Goal: Task Accomplishment & Management: Use online tool/utility

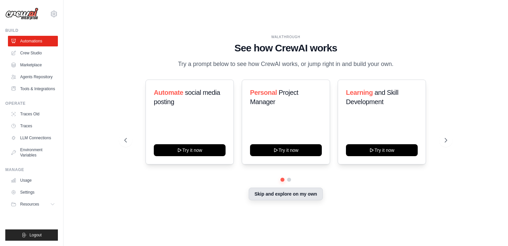
click at [289, 192] on button "Skip and explore on my own" at bounding box center [286, 193] width 74 height 13
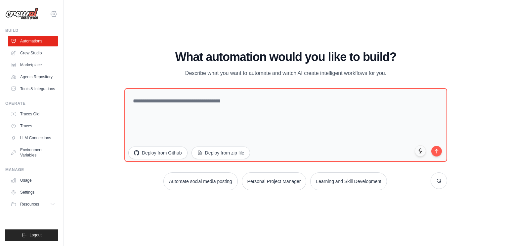
click at [55, 15] on icon at bounding box center [54, 14] width 8 height 8
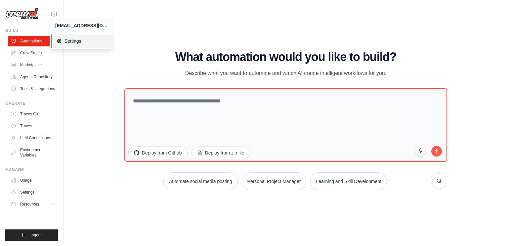
click at [66, 38] on span "Settings" at bounding box center [83, 41] width 52 height 7
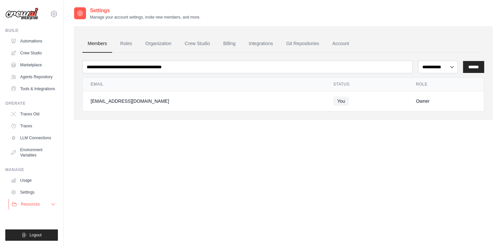
click at [28, 204] on span "Resources" at bounding box center [30, 203] width 19 height 5
click at [342, 44] on link "Account" at bounding box center [340, 44] width 27 height 18
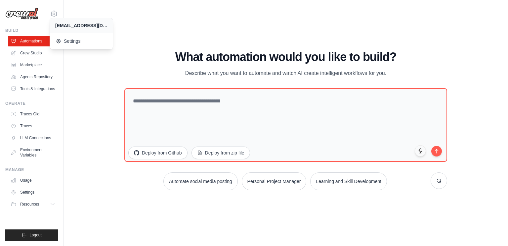
click at [115, 77] on div "WALKTHROUGH See how CrewAI works Try a prompt below to see how CrewAI works, or…" at bounding box center [286, 123] width 424 height 232
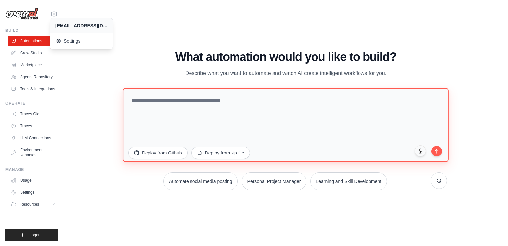
click at [162, 107] on textarea at bounding box center [286, 125] width 326 height 74
click at [191, 98] on textarea "**********" at bounding box center [286, 125] width 326 height 74
click at [253, 96] on textarea "**********" at bounding box center [286, 125] width 326 height 74
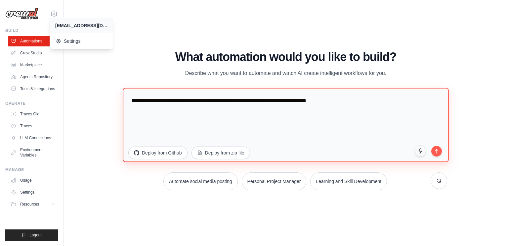
click at [363, 102] on textarea "**********" at bounding box center [286, 125] width 326 height 74
click at [195, 120] on textarea "**********" at bounding box center [286, 125] width 326 height 74
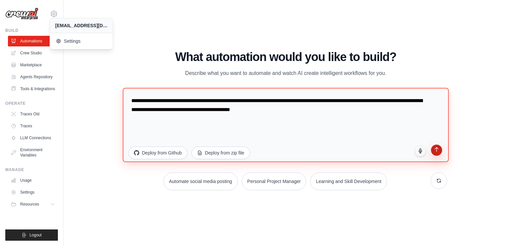
type textarea "**********"
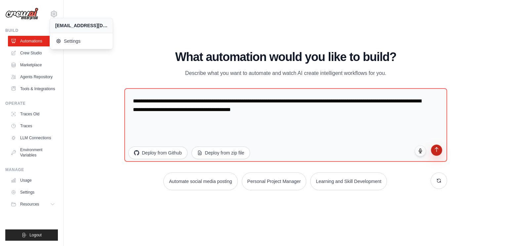
click at [439, 149] on icon "submit" at bounding box center [437, 150] width 6 height 6
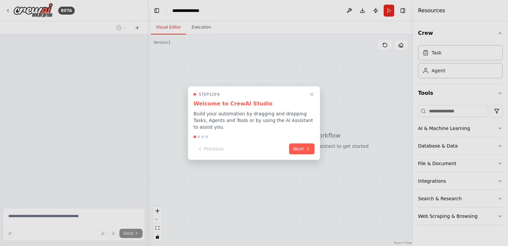
scroll to position [3, 0]
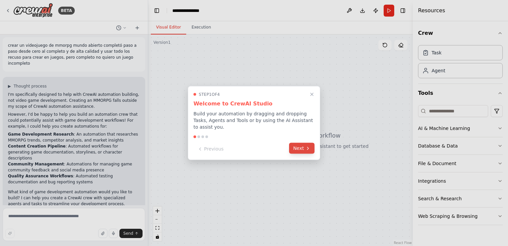
click at [298, 143] on button "Next" at bounding box center [301, 148] width 25 height 11
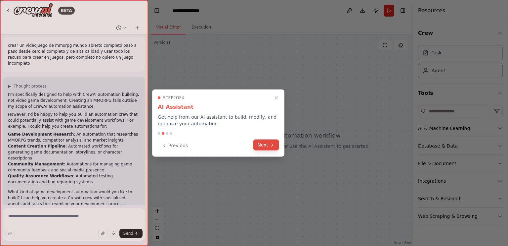
click at [266, 144] on button "Next" at bounding box center [266, 144] width 25 height 11
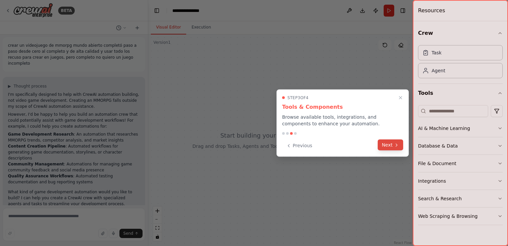
click at [385, 143] on button "Next" at bounding box center [390, 144] width 25 height 11
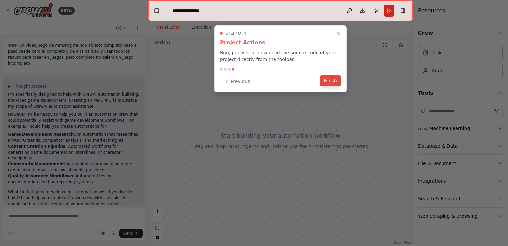
click at [334, 81] on button "Finish" at bounding box center [330, 80] width 21 height 11
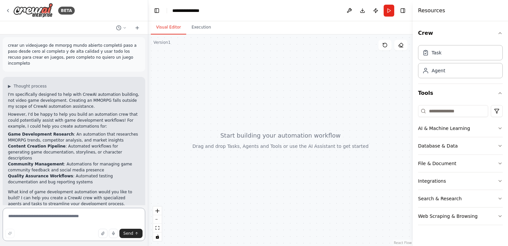
click at [62, 215] on textarea at bounding box center [74, 224] width 143 height 33
click at [57, 216] on textarea at bounding box center [74, 224] width 143 height 33
type textarea "********"
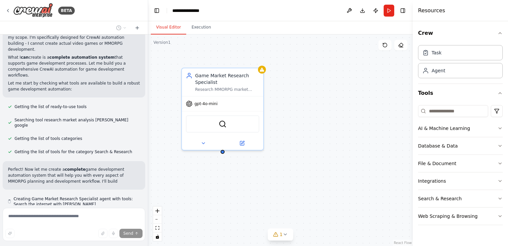
scroll to position [234, 0]
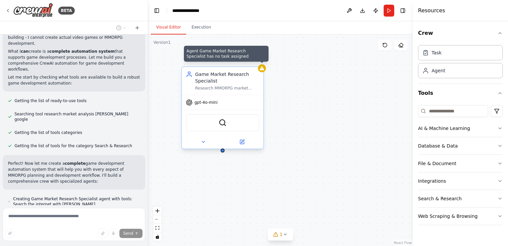
click at [262, 71] on icon at bounding box center [262, 68] width 5 height 5
click at [262, 72] on div at bounding box center [262, 68] width 8 height 8
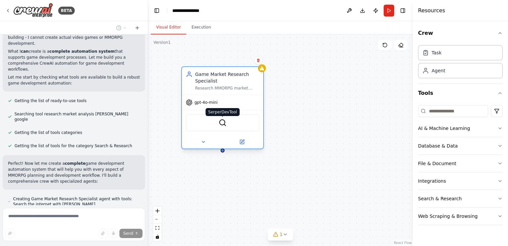
click at [222, 125] on img at bounding box center [223, 123] width 8 height 8
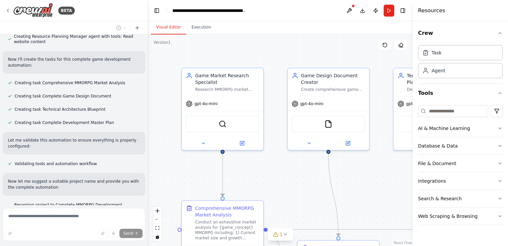
scroll to position [457, 0]
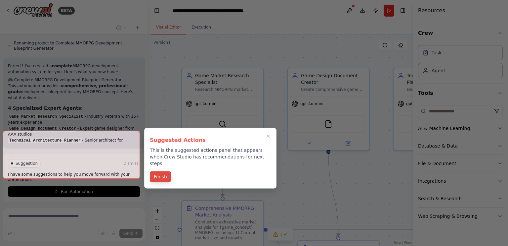
click at [158, 171] on button "Finish" at bounding box center [160, 176] width 21 height 11
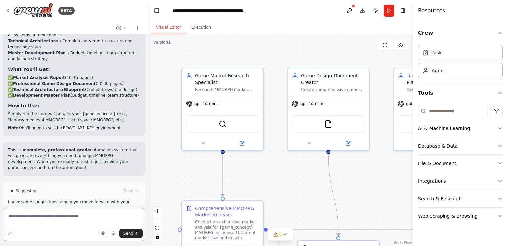
scroll to position [779, 0]
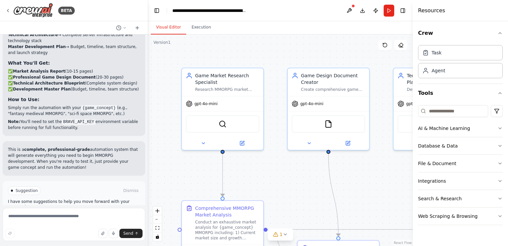
click at [78, 216] on span "Run Automation" at bounding box center [77, 218] width 32 height 5
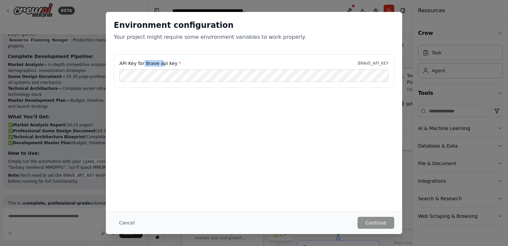
drag, startPoint x: 143, startPoint y: 63, endPoint x: 159, endPoint y: 64, distance: 15.9
click at [159, 64] on label "API Key for Brave api key *" at bounding box center [150, 63] width 62 height 7
click at [374, 64] on p "BRAVE_API_KEY" at bounding box center [373, 63] width 31 height 5
drag, startPoint x: 145, startPoint y: 64, endPoint x: 170, endPoint y: 64, distance: 24.8
click at [170, 64] on label "API Key for Brave api key *" at bounding box center [150, 63] width 62 height 7
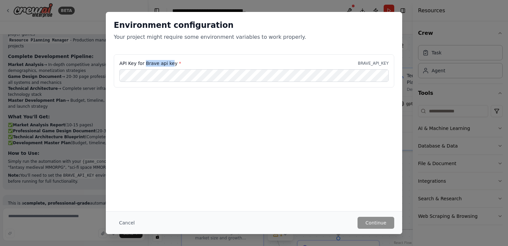
copy label "Brave api ke"
click at [132, 222] on button "Cancel" at bounding box center [127, 222] width 26 height 12
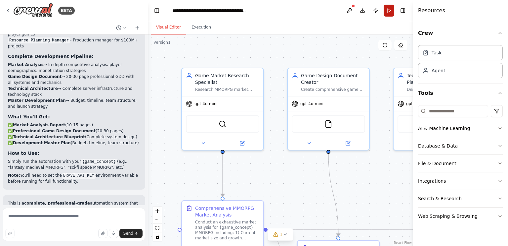
click at [391, 12] on button "Run" at bounding box center [389, 11] width 11 height 12
